Goal: Go to known website: Access a specific website the user already knows

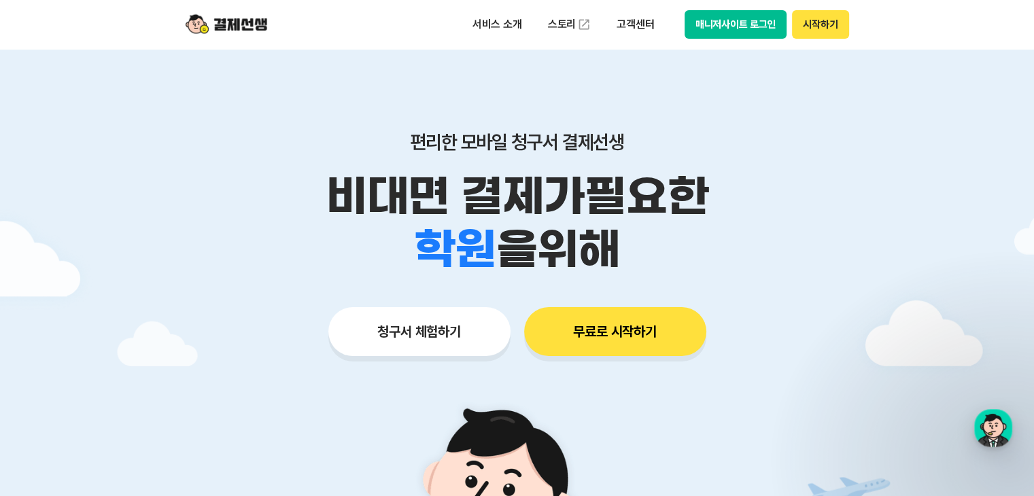
click at [723, 25] on button "매니저사이트 로그인" at bounding box center [736, 24] width 103 height 29
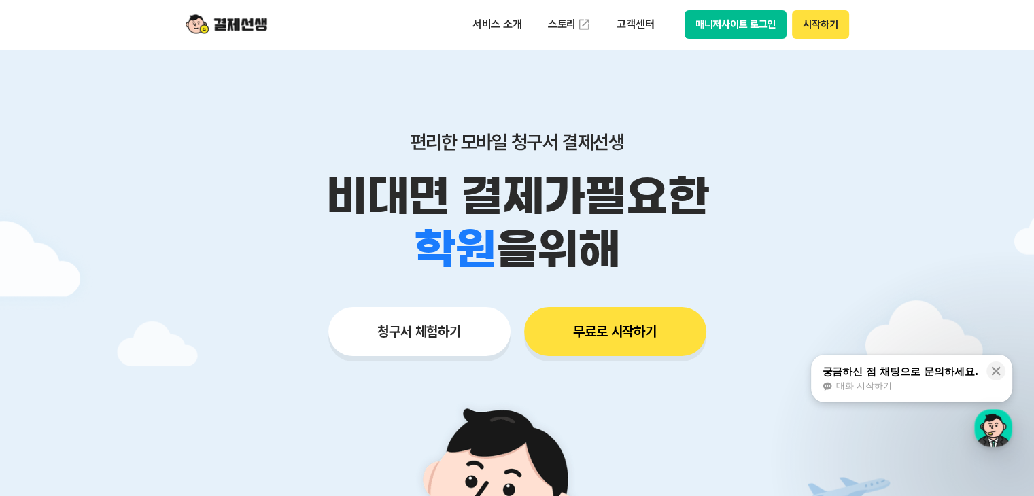
click at [743, 22] on button "매니저사이트 로그인" at bounding box center [736, 24] width 103 height 29
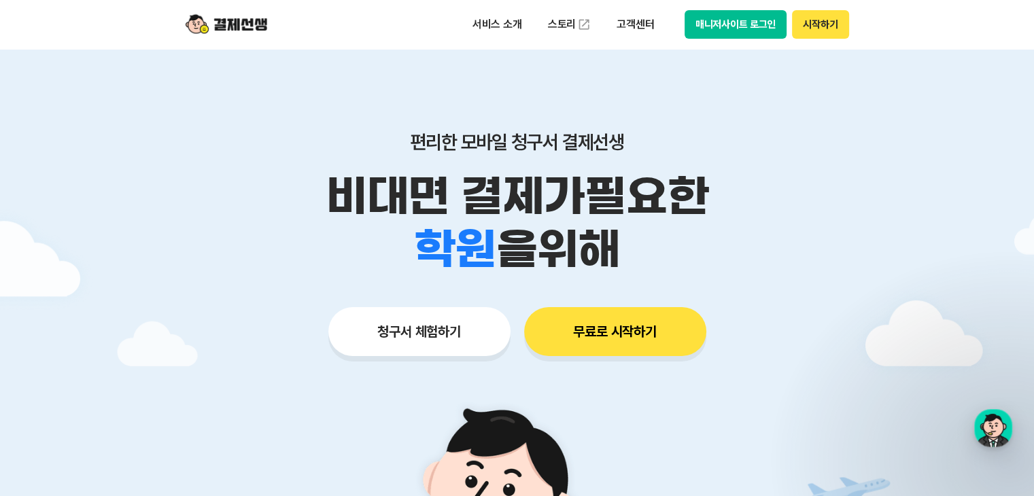
click at [711, 22] on button "매니저사이트 로그인" at bounding box center [736, 24] width 103 height 29
